Goal: Check status: Check status

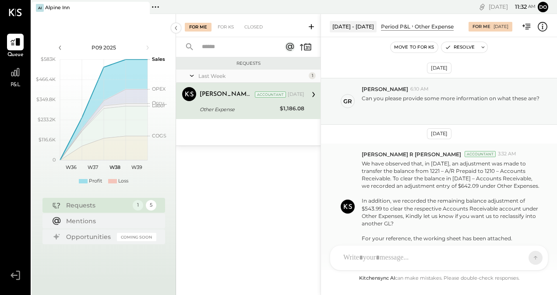
scroll to position [61, 0]
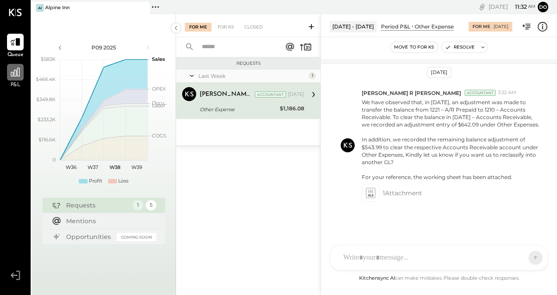
click at [15, 74] on icon at bounding box center [15, 72] width 11 height 11
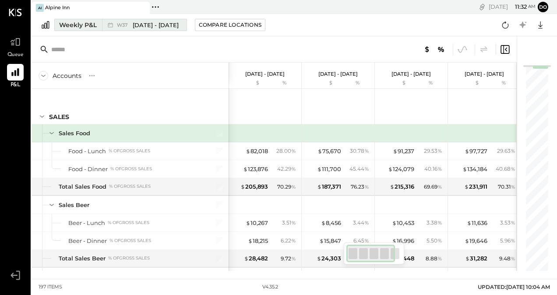
click at [147, 22] on span "[DATE] - [DATE]" at bounding box center [156, 25] width 46 height 8
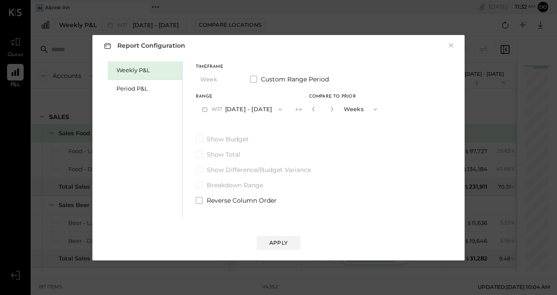
click at [332, 8] on div "Report Configuration × Weekly P&L Period P&L Timeframe Week Custom Range Period…" at bounding box center [278, 147] width 557 height 295
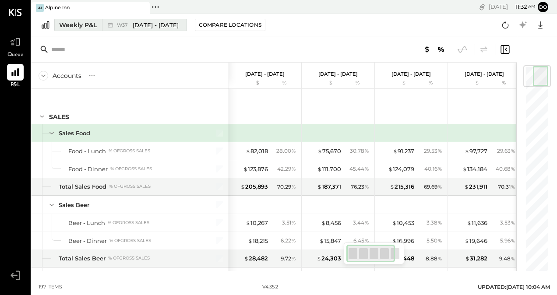
click at [156, 25] on span "[DATE] - [DATE]" at bounding box center [156, 25] width 46 height 8
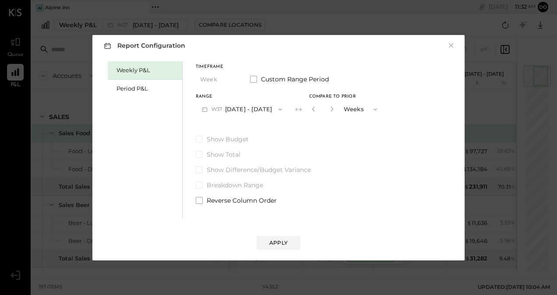
click at [279, 108] on icon "button" at bounding box center [280, 109] width 7 height 7
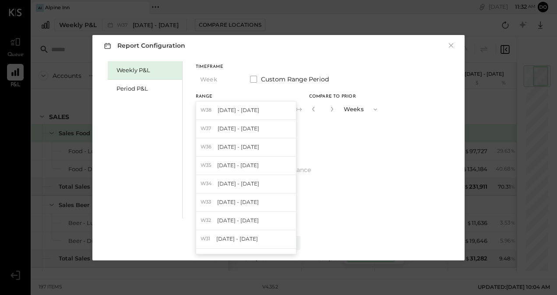
click at [279, 108] on div "W38 [DATE] - [DATE]" at bounding box center [246, 111] width 100 height 18
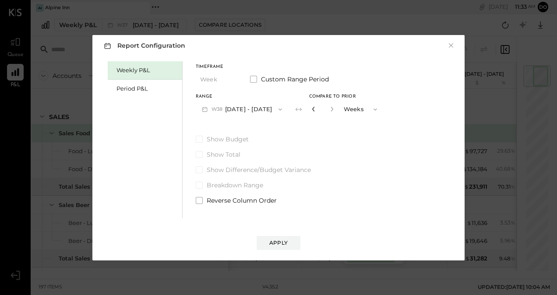
click at [312, 110] on icon "button" at bounding box center [313, 109] width 2 height 5
type input "*"
click at [312, 110] on icon "button" at bounding box center [313, 109] width 2 height 5
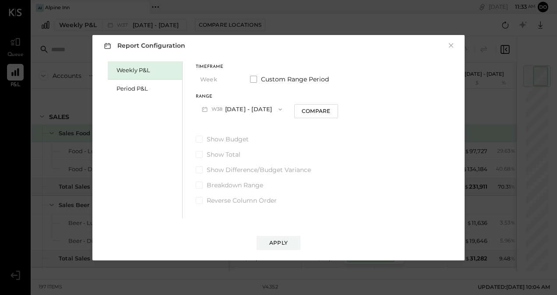
click at [312, 110] on div "Compare" at bounding box center [316, 110] width 28 height 7
click at [312, 110] on icon "button" at bounding box center [313, 109] width 2 height 5
click at [285, 245] on div "Apply" at bounding box center [278, 242] width 18 height 7
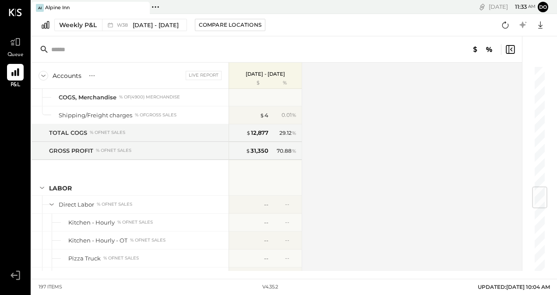
scroll to position [964, 0]
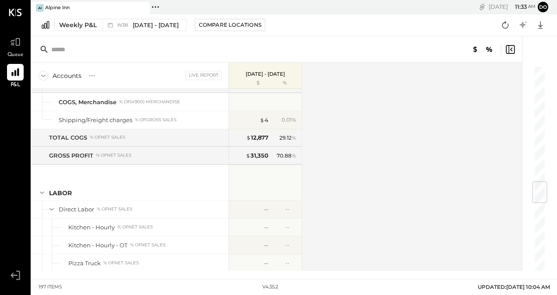
click at [45, 74] on icon at bounding box center [44, 76] width 10 height 10
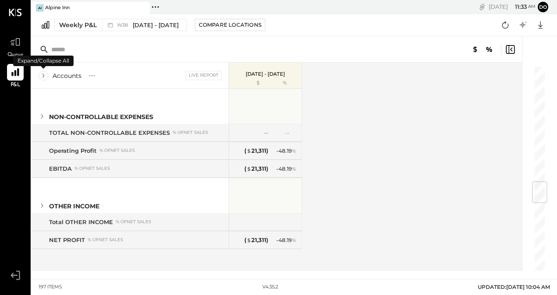
scroll to position [74, 0]
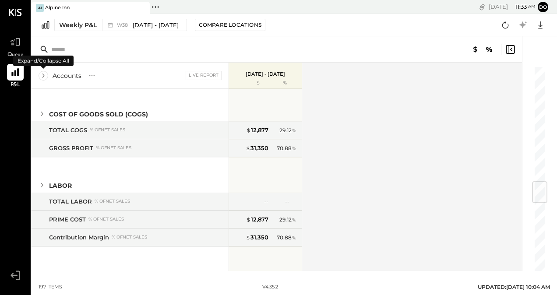
click at [45, 74] on icon at bounding box center [44, 76] width 10 height 10
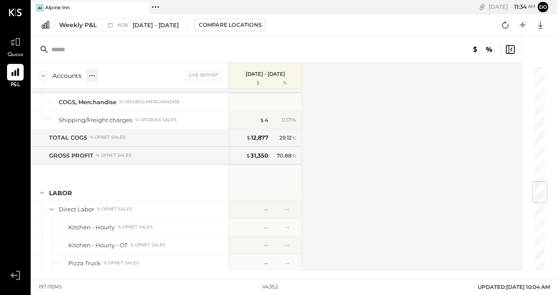
click at [91, 78] on icon at bounding box center [92, 75] width 9 height 9
click at [119, 77] on icon at bounding box center [120, 75] width 9 height 9
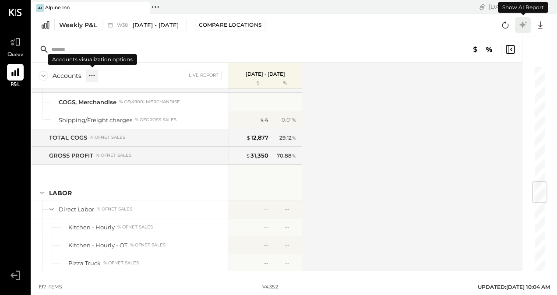
click at [522, 25] on icon at bounding box center [522, 24] width 7 height 7
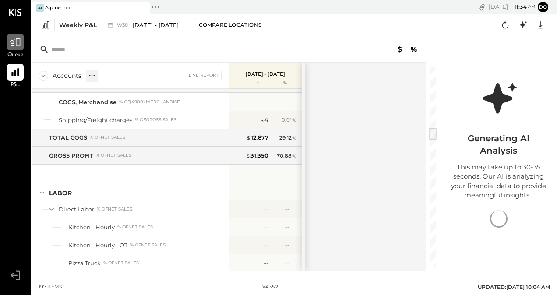
click at [21, 47] on icon at bounding box center [15, 41] width 11 height 11
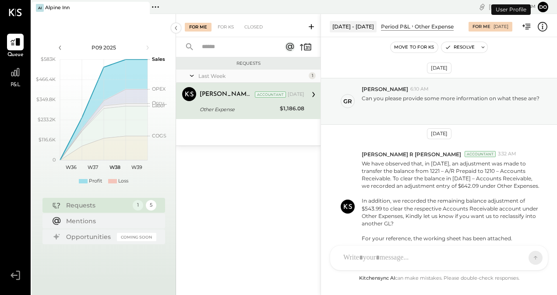
scroll to position [61, 0]
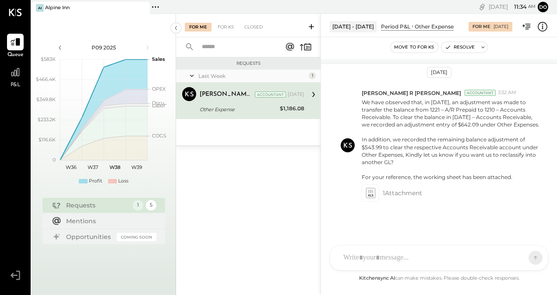
click at [368, 30] on div "[DATE] - [DATE]" at bounding box center [353, 26] width 47 height 11
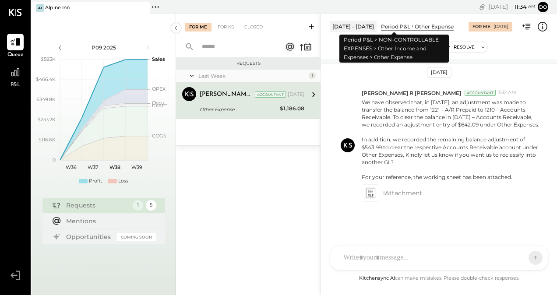
click at [397, 27] on div "Period P&L" at bounding box center [395, 26] width 29 height 7
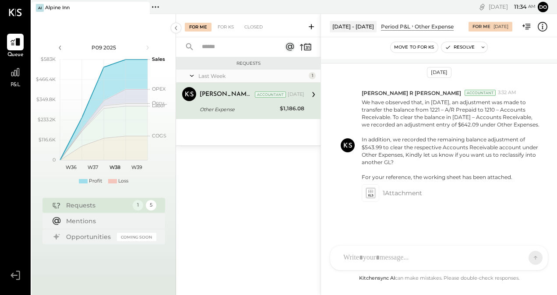
click at [312, 26] on icon at bounding box center [311, 26] width 9 height 9
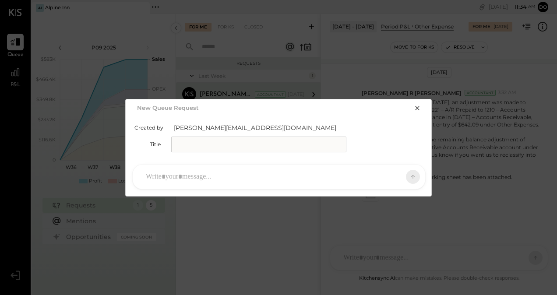
click at [417, 110] on icon "button" at bounding box center [417, 108] width 7 height 7
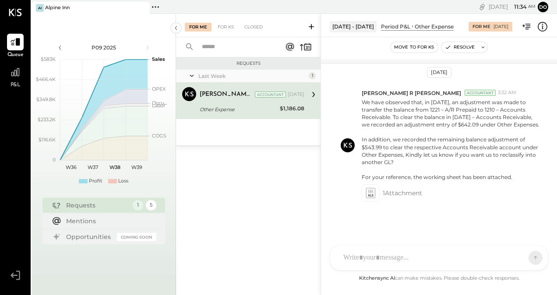
click at [240, 137] on div "Last Week 1 [PERSON_NAME] R [PERSON_NAME] Accountant [PERSON_NAME] R [PERSON_NA…" at bounding box center [248, 108] width 144 height 76
click at [193, 75] on icon at bounding box center [191, 76] width 9 height 22
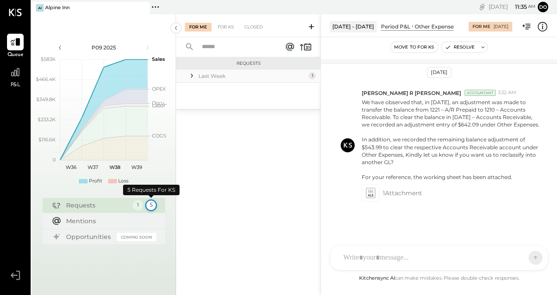
click at [149, 207] on div "5" at bounding box center [150, 205] width 11 height 11
